Goal: Find specific page/section: Find specific page/section

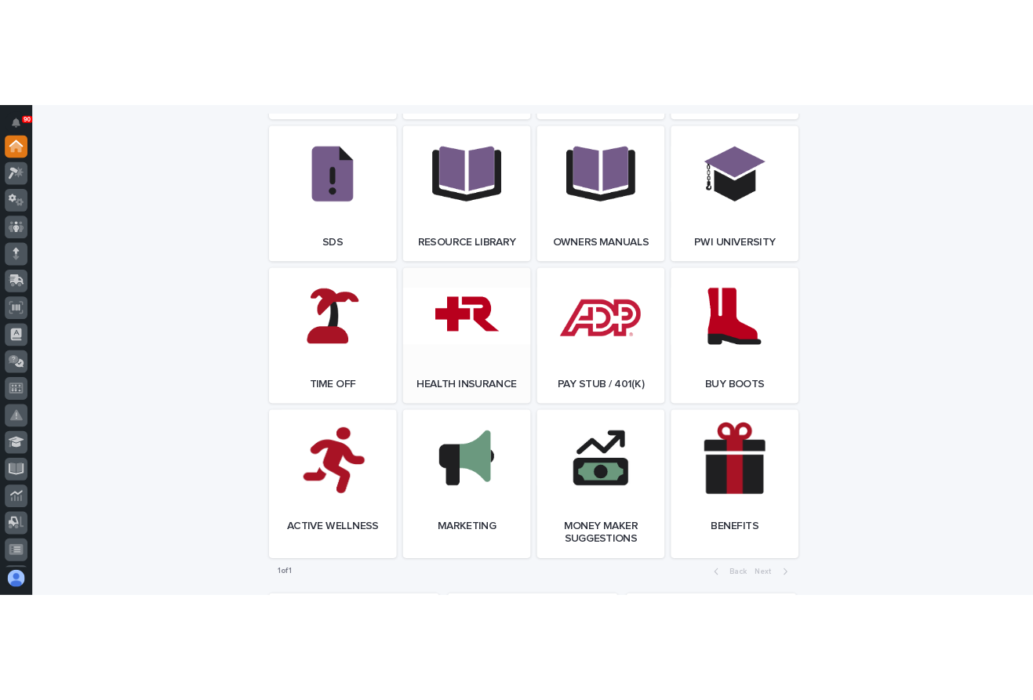
scroll to position [2702, 0]
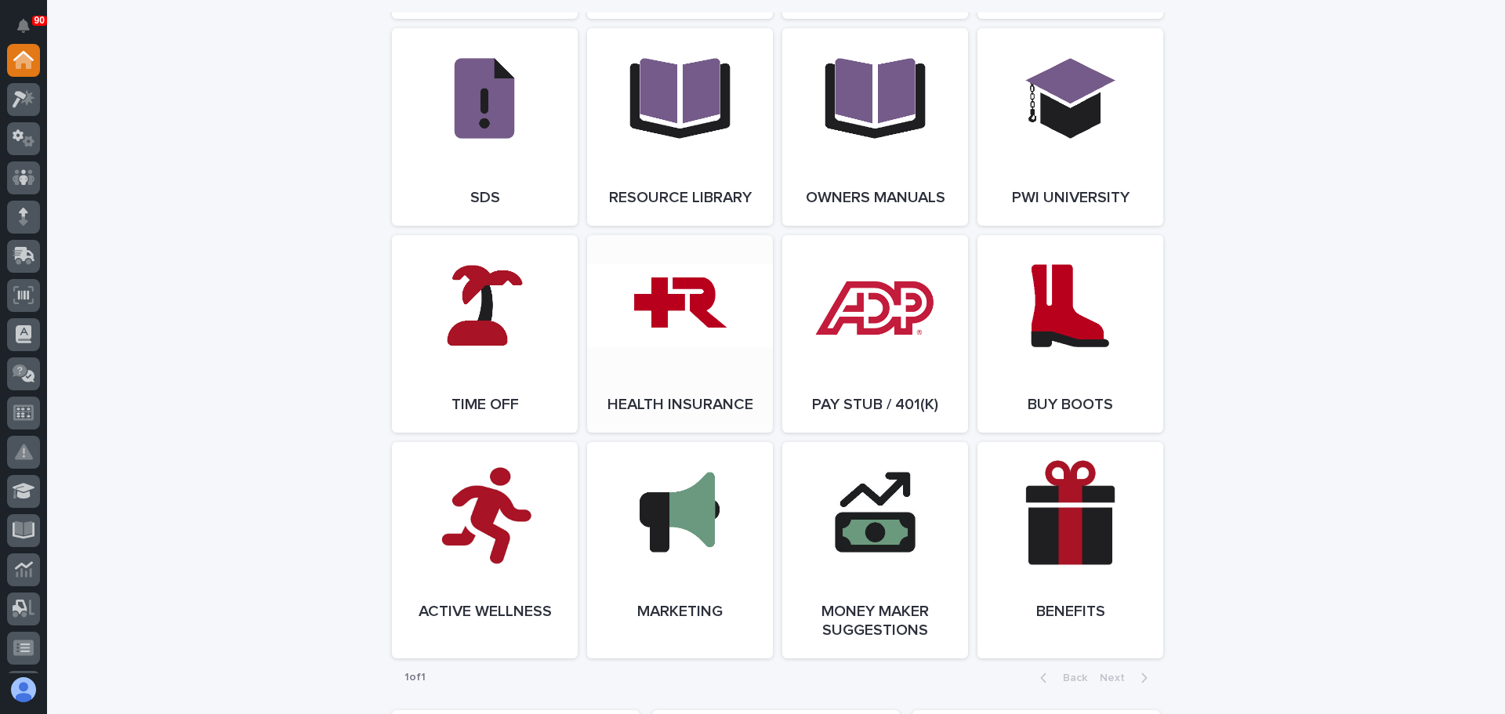
click at [656, 406] on link "Open Link" at bounding box center [680, 334] width 186 height 198
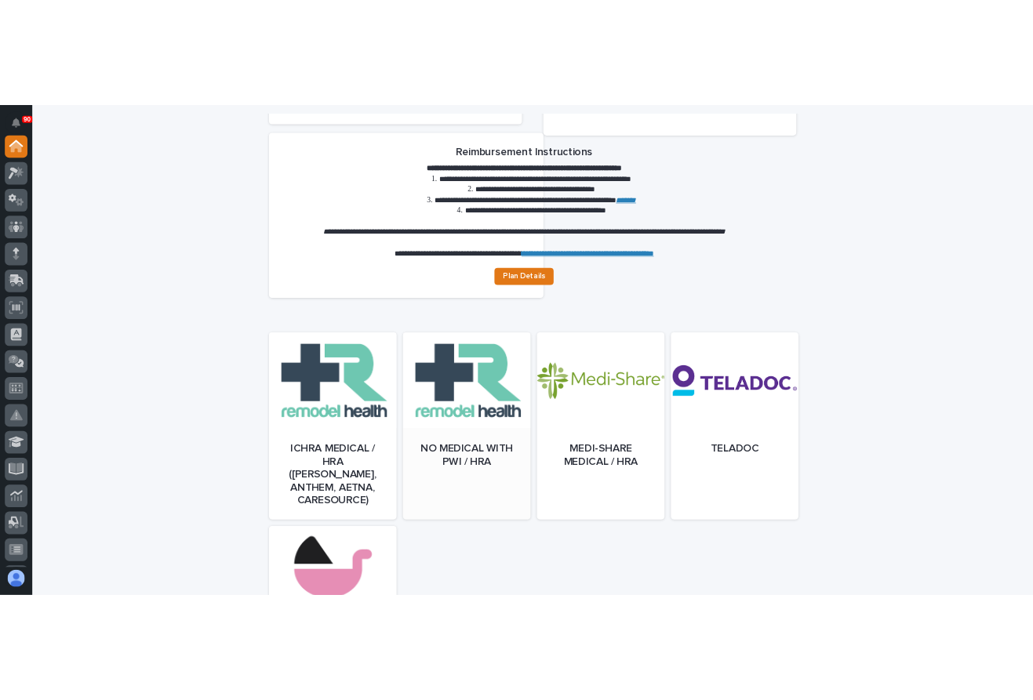
scroll to position [801, 0]
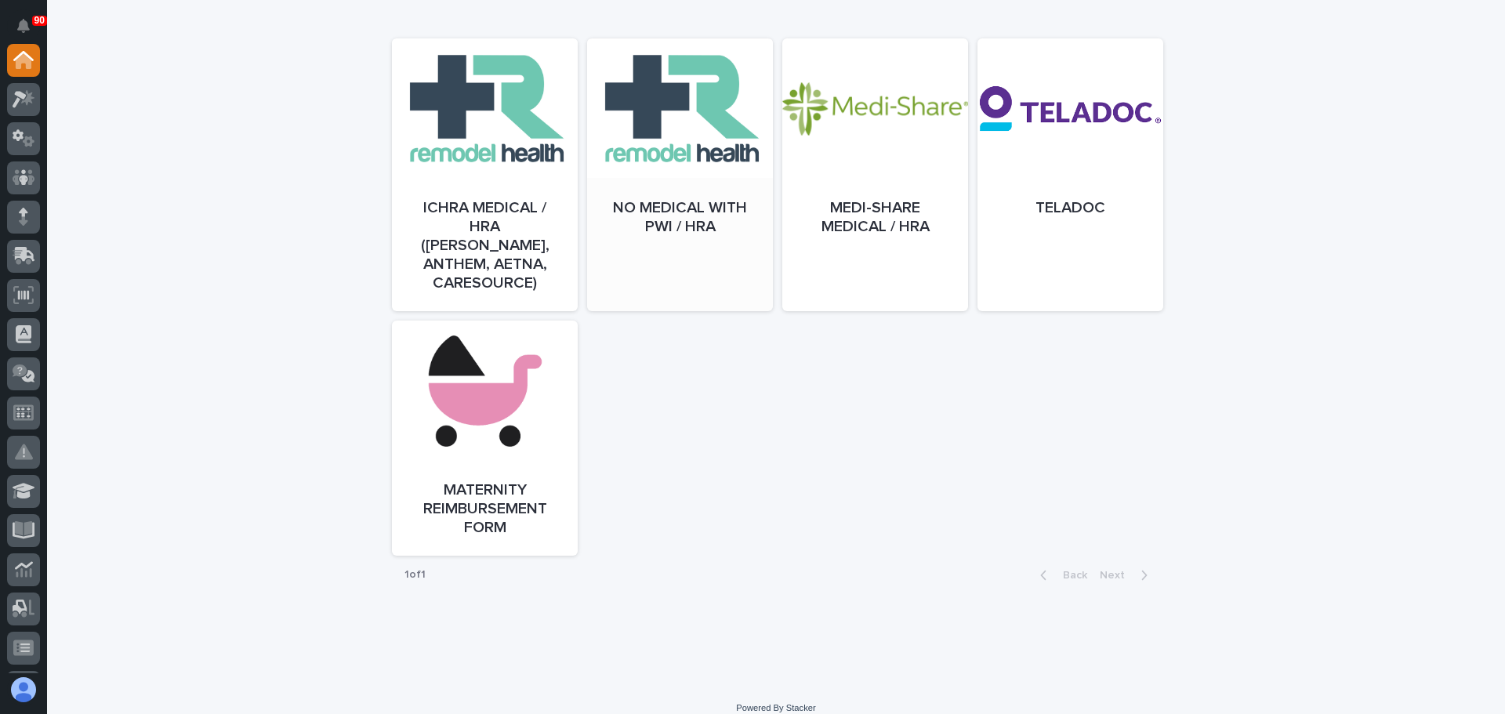
click at [676, 140] on div at bounding box center [680, 190] width 186 height 273
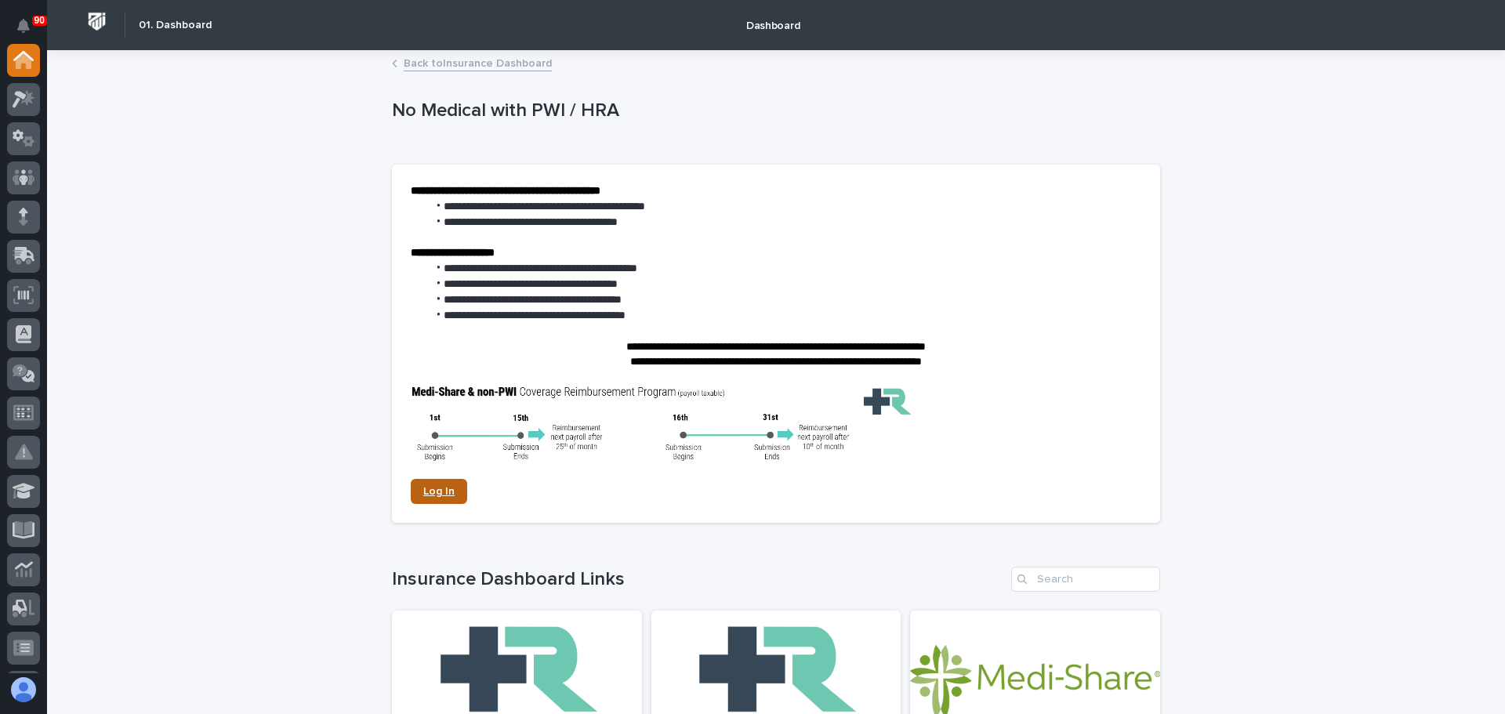
click at [433, 487] on span "Log In" at bounding box center [438, 491] width 31 height 11
